Goal: Find specific page/section: Find specific page/section

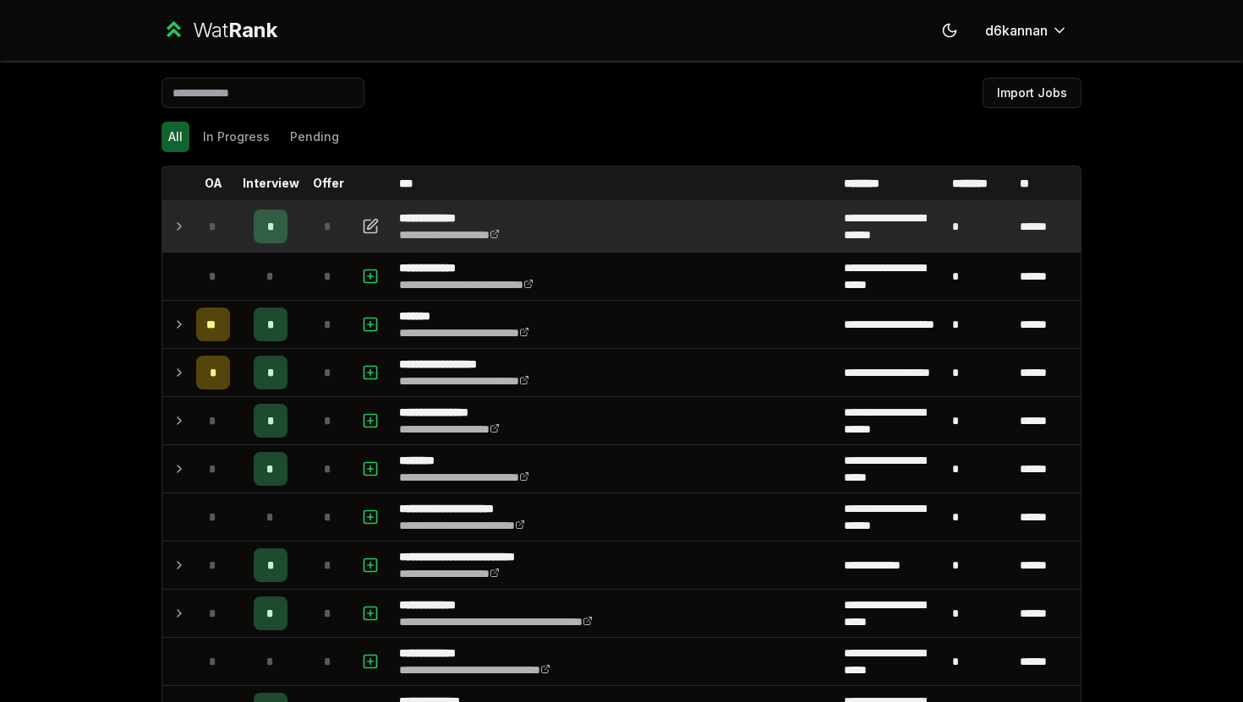
click at [265, 216] on div "*" at bounding box center [271, 227] width 34 height 34
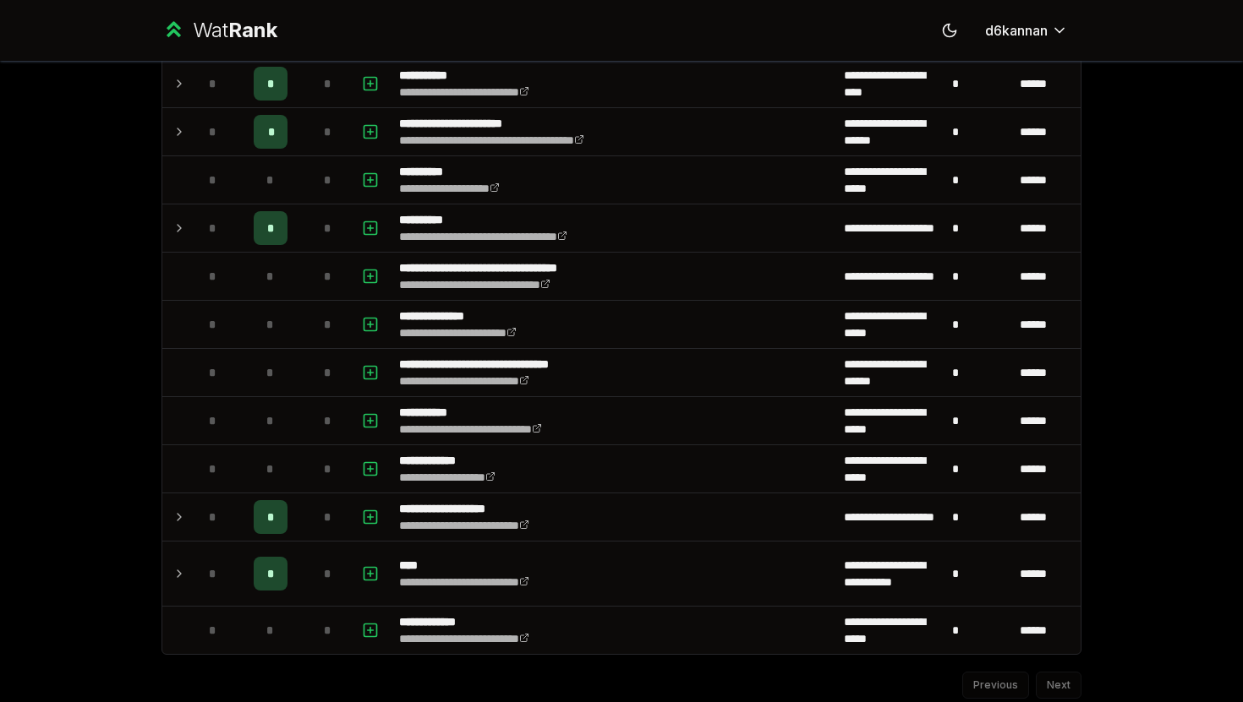
scroll to position [2081, 0]
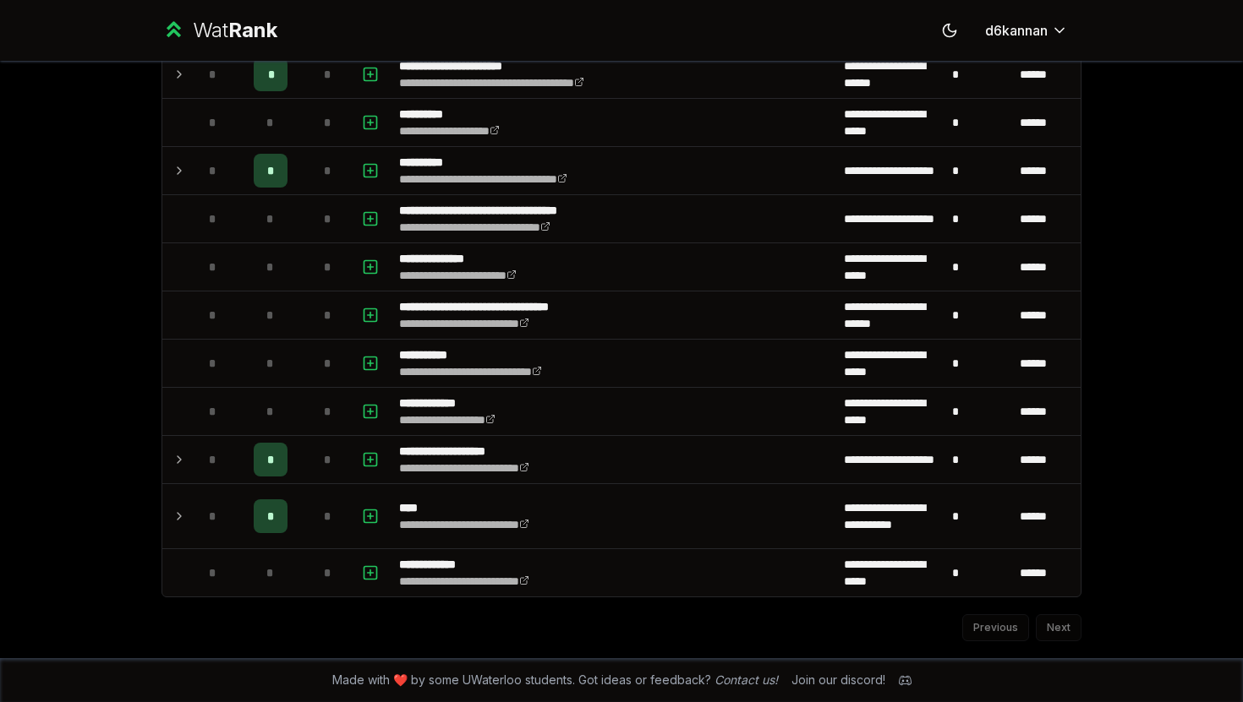
click at [1075, 613] on div "Previous Next" at bounding box center [621, 620] width 920 height 44
click at [1075, 614] on div "Previous Next" at bounding box center [621, 620] width 920 height 44
click at [1062, 627] on div "Previous Next" at bounding box center [621, 620] width 920 height 44
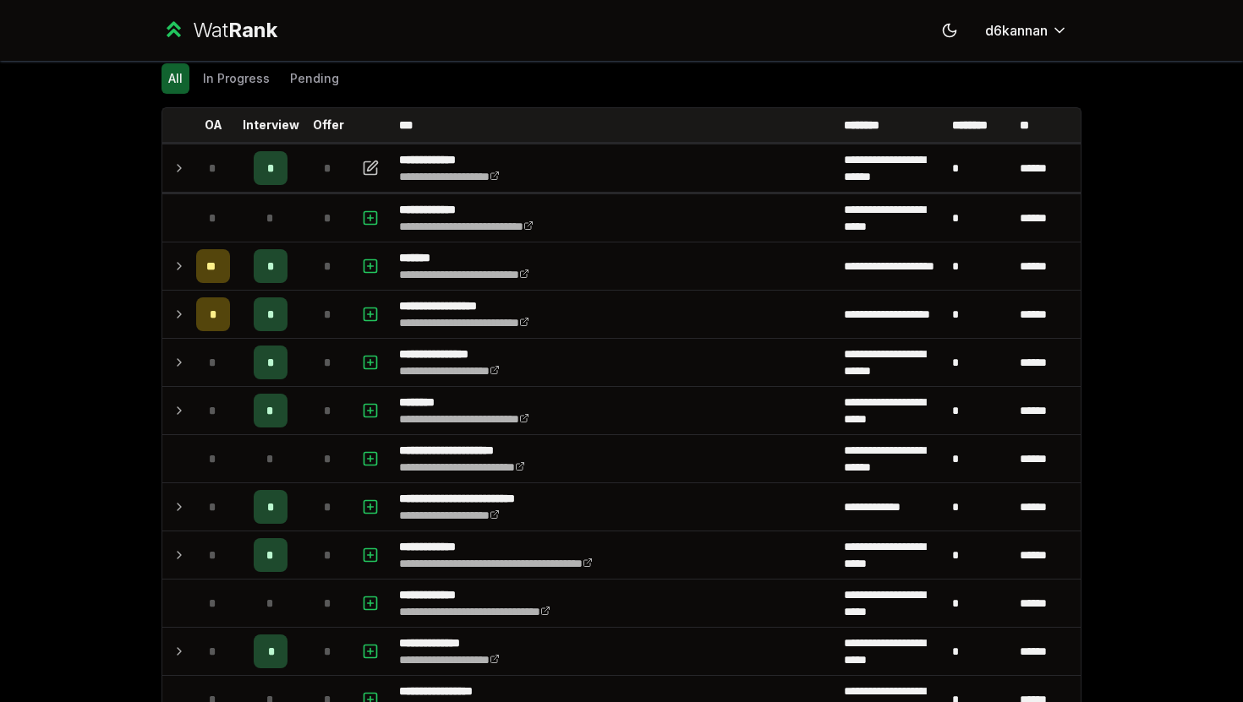
scroll to position [0, 0]
